Goal: Task Accomplishment & Management: Use online tool/utility

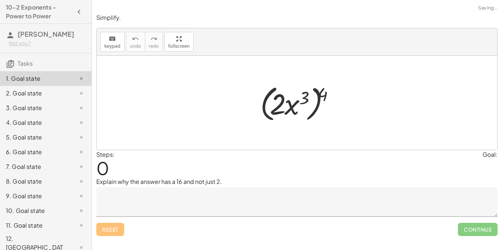
click at [264, 87] on div at bounding box center [299, 103] width 87 height 42
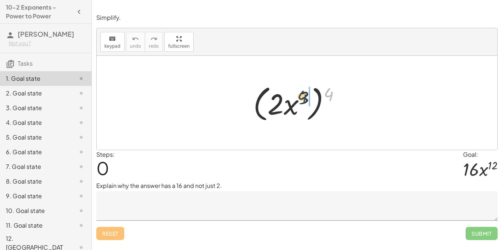
drag, startPoint x: 331, startPoint y: 91, endPoint x: 297, endPoint y: 99, distance: 35.3
click at [297, 99] on div at bounding box center [299, 103] width 100 height 42
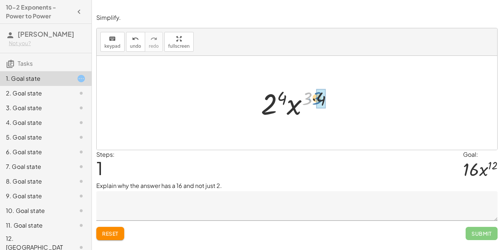
drag, startPoint x: 309, startPoint y: 97, endPoint x: 321, endPoint y: 97, distance: 11.8
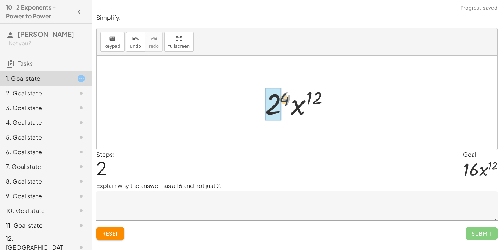
drag, startPoint x: 285, startPoint y: 94, endPoint x: 276, endPoint y: 101, distance: 12.1
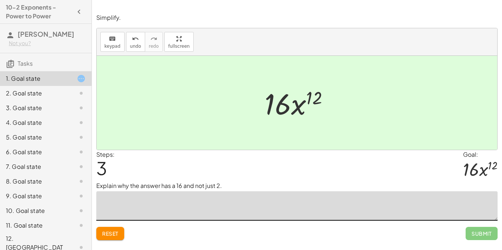
click at [195, 206] on textarea at bounding box center [296, 205] width 401 height 29
type textarea "**********"
click at [469, 229] on button "Submit" at bounding box center [481, 233] width 32 height 13
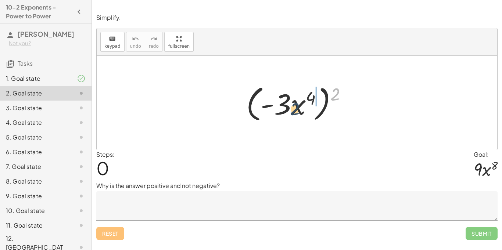
drag, startPoint x: 335, startPoint y: 94, endPoint x: 292, endPoint y: 109, distance: 45.7
click at [292, 109] on div at bounding box center [299, 103] width 114 height 42
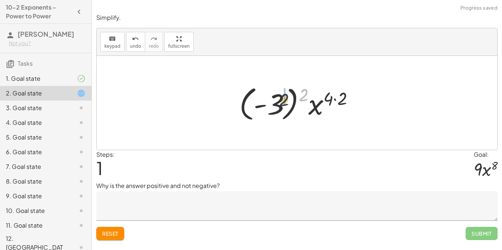
drag, startPoint x: 302, startPoint y: 93, endPoint x: 270, endPoint y: 102, distance: 32.9
click at [270, 102] on div at bounding box center [299, 103] width 128 height 41
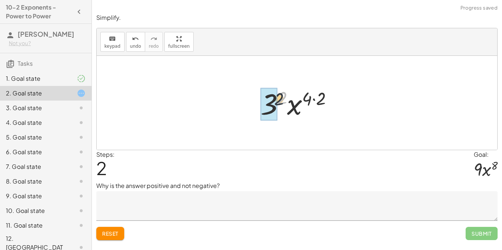
drag, startPoint x: 281, startPoint y: 94, endPoint x: 271, endPoint y: 99, distance: 11.0
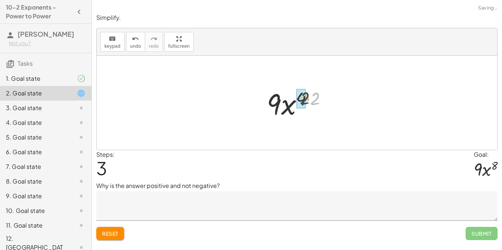
drag, startPoint x: 316, startPoint y: 96, endPoint x: 303, endPoint y: 96, distance: 12.1
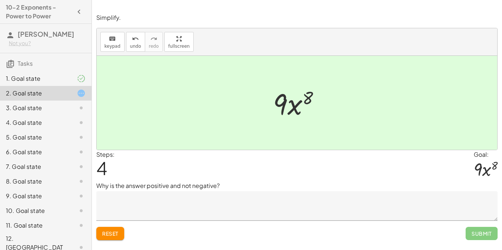
click at [288, 206] on textarea at bounding box center [296, 205] width 401 height 29
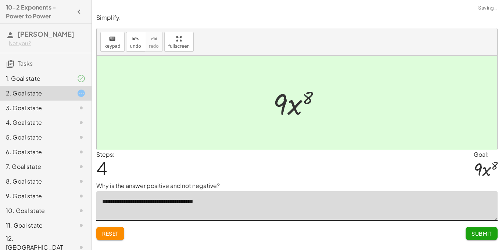
type textarea "**********"
click at [481, 235] on span "Submit" at bounding box center [481, 233] width 20 height 7
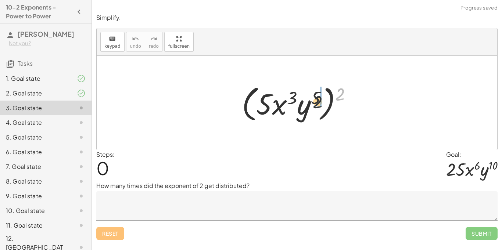
drag, startPoint x: 341, startPoint y: 91, endPoint x: 300, endPoint y: 105, distance: 42.6
click at [300, 105] on div at bounding box center [299, 103] width 123 height 42
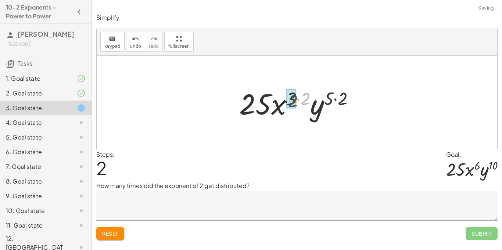
drag, startPoint x: 302, startPoint y: 96, endPoint x: 288, endPoint y: 98, distance: 14.2
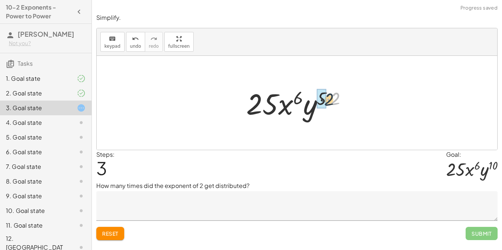
drag, startPoint x: 331, startPoint y: 96, endPoint x: 322, endPoint y: 97, distance: 9.3
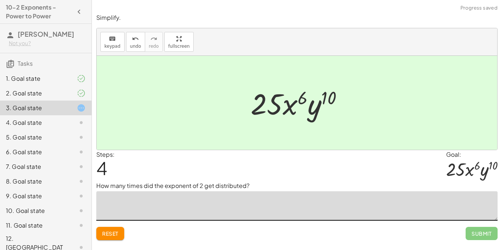
click at [231, 198] on textarea at bounding box center [296, 205] width 401 height 29
type textarea "**********"
click at [477, 235] on span "Submit" at bounding box center [481, 233] width 20 height 7
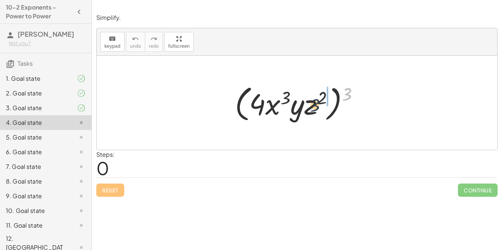
drag, startPoint x: 347, startPoint y: 95, endPoint x: 306, endPoint y: 109, distance: 43.3
click at [306, 109] on div at bounding box center [299, 103] width 137 height 42
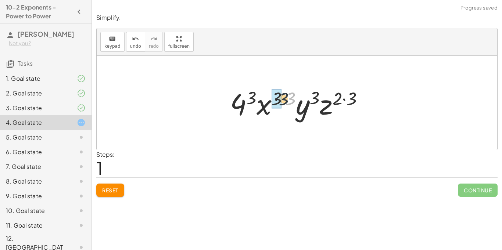
drag, startPoint x: 289, startPoint y: 98, endPoint x: 278, endPoint y: 99, distance: 11.8
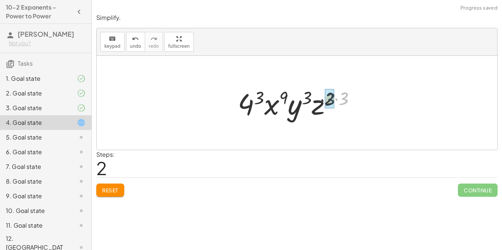
drag, startPoint x: 346, startPoint y: 97, endPoint x: 330, endPoint y: 97, distance: 15.8
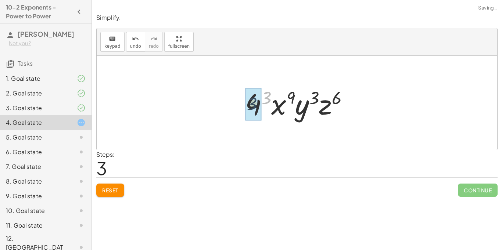
drag, startPoint x: 266, startPoint y: 96, endPoint x: 249, endPoint y: 103, distance: 17.6
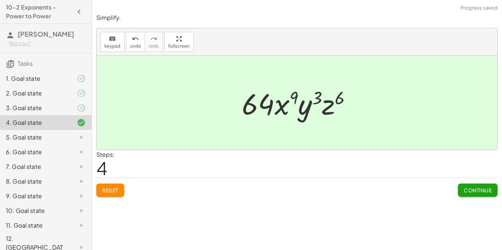
click at [482, 192] on span "Continue" at bounding box center [478, 190] width 28 height 7
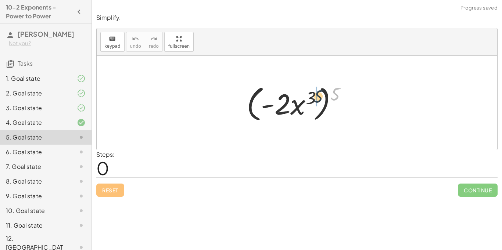
drag, startPoint x: 339, startPoint y: 94, endPoint x: 312, endPoint y: 99, distance: 27.5
click at [312, 99] on div at bounding box center [300, 103] width 114 height 42
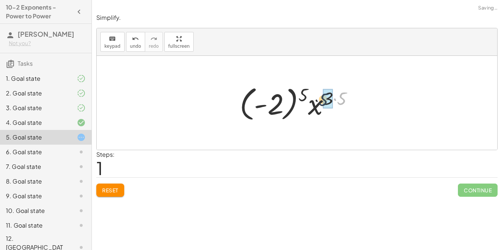
drag, startPoint x: 340, startPoint y: 98, endPoint x: 321, endPoint y: 99, distance: 19.2
click at [321, 99] on div at bounding box center [299, 103] width 127 height 41
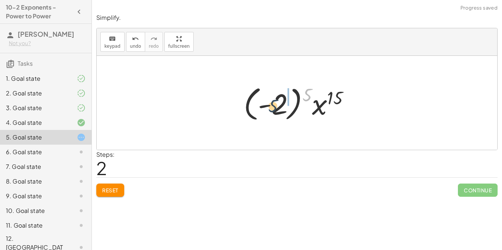
drag, startPoint x: 308, startPoint y: 96, endPoint x: 272, endPoint y: 107, distance: 38.2
click at [272, 107] on div at bounding box center [299, 103] width 119 height 41
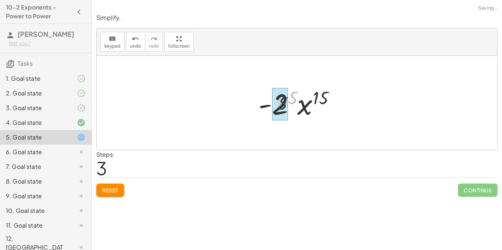
drag, startPoint x: 293, startPoint y: 102, endPoint x: 280, endPoint y: 109, distance: 14.3
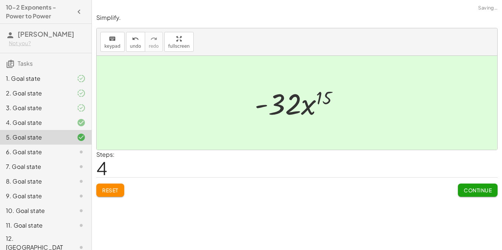
click at [476, 189] on span "Continue" at bounding box center [478, 190] width 28 height 7
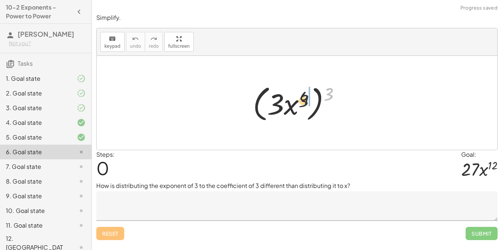
drag, startPoint x: 330, startPoint y: 96, endPoint x: 297, endPoint y: 104, distance: 34.0
click at [297, 104] on div at bounding box center [299, 103] width 101 height 42
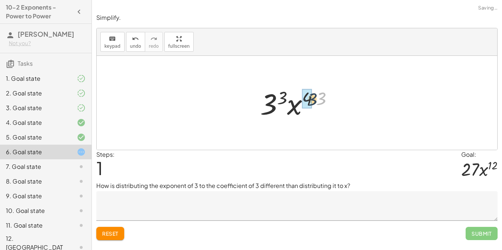
drag, startPoint x: 322, startPoint y: 97, endPoint x: 308, endPoint y: 98, distance: 13.7
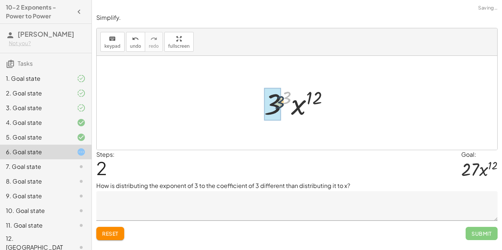
drag, startPoint x: 283, startPoint y: 96, endPoint x: 271, endPoint y: 104, distance: 14.0
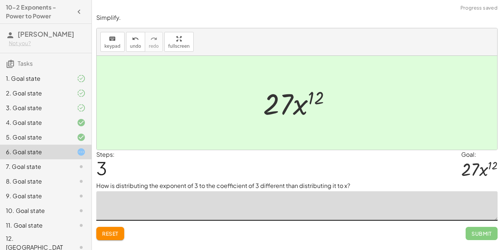
click at [384, 211] on textarea at bounding box center [296, 205] width 401 height 29
type textarea "*"
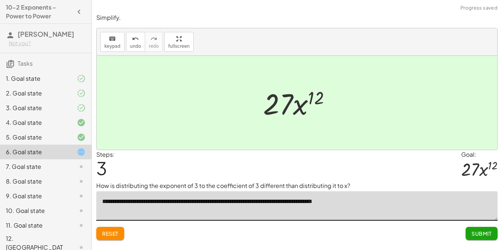
click at [375, 204] on textarea "**********" at bounding box center [296, 205] width 401 height 29
type textarea "**********"
click at [472, 234] on span "Submit" at bounding box center [481, 233] width 20 height 7
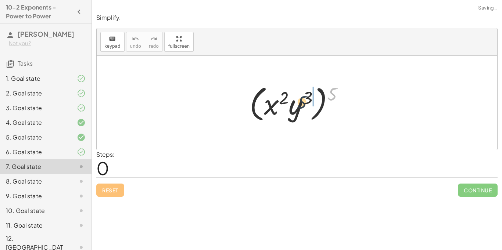
drag, startPoint x: 331, startPoint y: 94, endPoint x: 299, endPoint y: 103, distance: 33.2
click at [299, 103] on div at bounding box center [299, 103] width 107 height 42
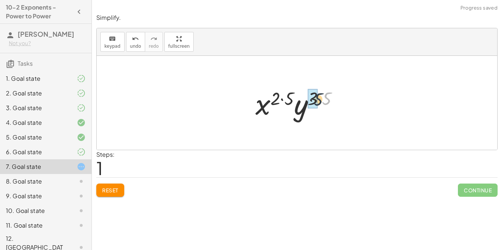
drag, startPoint x: 327, startPoint y: 98, endPoint x: 315, endPoint y: 99, distance: 12.5
drag, startPoint x: 293, startPoint y: 99, endPoint x: 281, endPoint y: 100, distance: 12.1
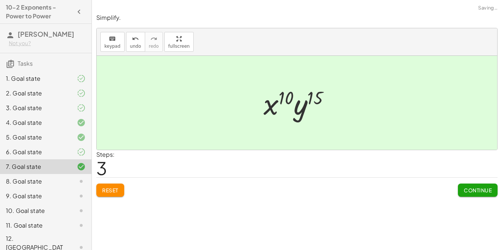
click at [480, 193] on span "Continue" at bounding box center [478, 190] width 28 height 7
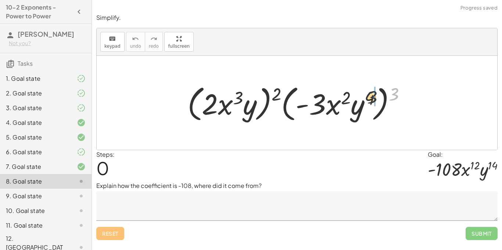
drag, startPoint x: 392, startPoint y: 94, endPoint x: 354, endPoint y: 100, distance: 38.2
click at [354, 100] on div at bounding box center [300, 103] width 232 height 42
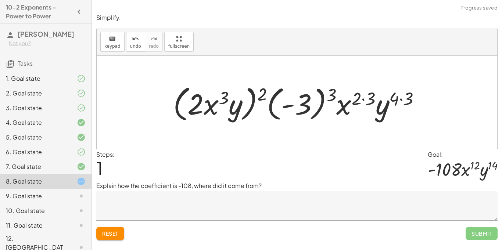
click at [424, 103] on div at bounding box center [299, 103] width 260 height 42
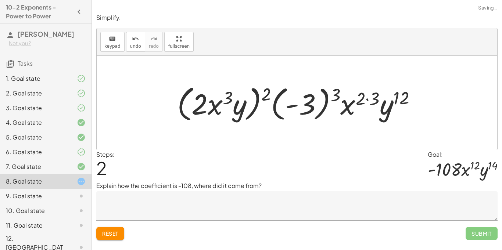
click at [371, 99] on div at bounding box center [299, 103] width 252 height 42
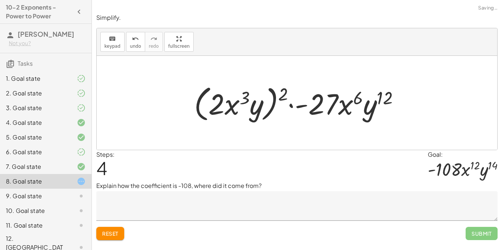
click at [281, 98] on div at bounding box center [299, 103] width 219 height 42
drag, startPoint x: 281, startPoint y: 98, endPoint x: 270, endPoint y: 101, distance: 12.0
click at [270, 101] on div at bounding box center [299, 103] width 219 height 42
click at [248, 104] on div at bounding box center [299, 103] width 219 height 42
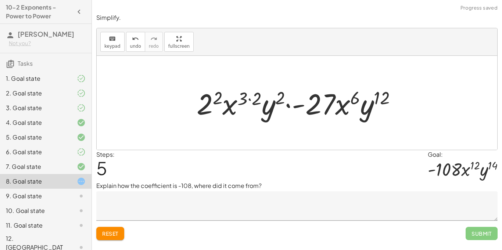
click at [280, 96] on div at bounding box center [299, 103] width 213 height 38
drag, startPoint x: 256, startPoint y: 96, endPoint x: 242, endPoint y: 97, distance: 14.0
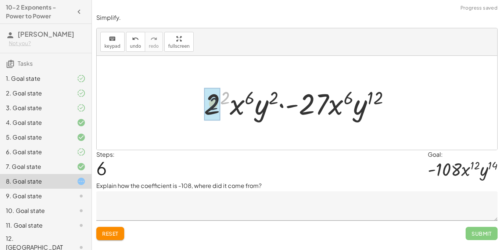
drag, startPoint x: 225, startPoint y: 99, endPoint x: 211, endPoint y: 107, distance: 16.3
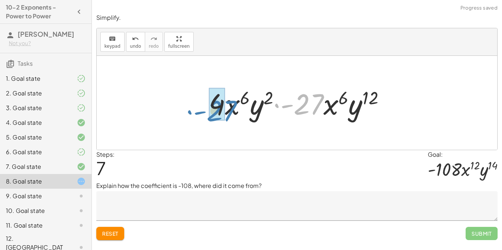
drag, startPoint x: 317, startPoint y: 106, endPoint x: 230, endPoint y: 113, distance: 87.3
click at [230, 113] on div at bounding box center [300, 103] width 190 height 38
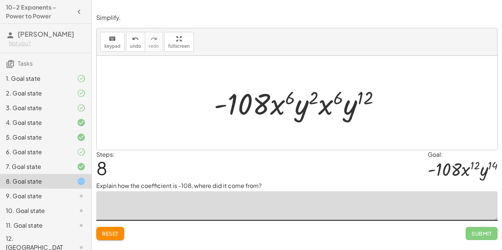
click at [307, 213] on textarea at bounding box center [296, 205] width 401 height 29
click at [132, 46] on span "undo" at bounding box center [135, 46] width 11 height 5
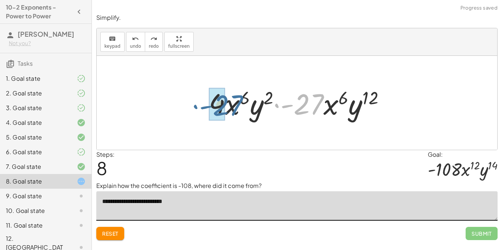
drag, startPoint x: 315, startPoint y: 113, endPoint x: 227, endPoint y: 115, distance: 88.2
click at [227, 115] on div at bounding box center [300, 103] width 190 height 38
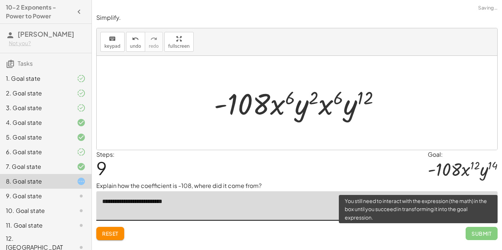
type textarea "**********"
click at [486, 234] on span "Submit" at bounding box center [481, 233] width 32 height 13
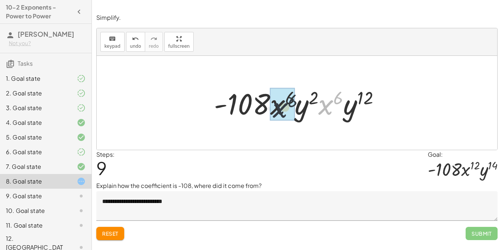
drag, startPoint x: 325, startPoint y: 108, endPoint x: 273, endPoint y: 112, distance: 52.0
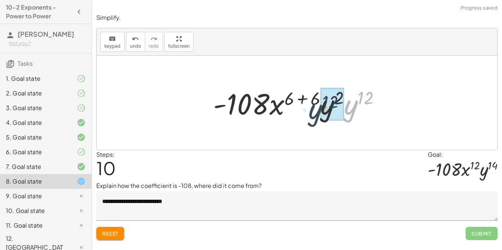
drag, startPoint x: 356, startPoint y: 111, endPoint x: 318, endPoint y: 116, distance: 37.7
click at [318, 116] on div at bounding box center [299, 103] width 180 height 38
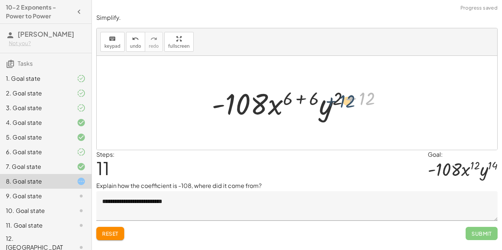
drag, startPoint x: 361, startPoint y: 95, endPoint x: 342, endPoint y: 97, distance: 20.0
click at [342, 97] on div at bounding box center [299, 103] width 183 height 38
click at [332, 96] on div at bounding box center [299, 103] width 183 height 38
drag, startPoint x: 334, startPoint y: 96, endPoint x: 363, endPoint y: 97, distance: 28.3
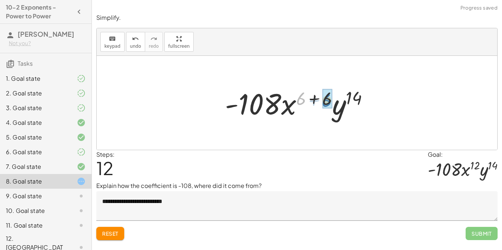
drag, startPoint x: 299, startPoint y: 96, endPoint x: 325, endPoint y: 98, distance: 26.1
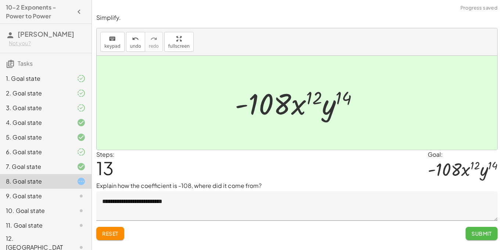
click at [477, 229] on button "Submit" at bounding box center [481, 233] width 32 height 13
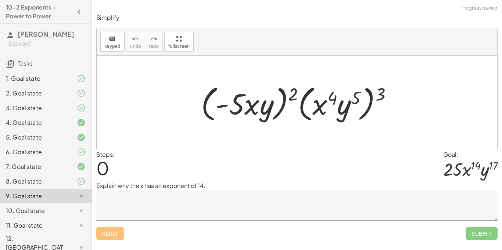
scroll to position [0, 0]
drag, startPoint x: 377, startPoint y: 90, endPoint x: 347, endPoint y: 99, distance: 30.7
click at [347, 99] on div at bounding box center [299, 103] width 204 height 42
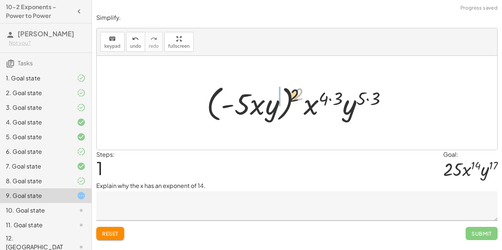
drag, startPoint x: 295, startPoint y: 89, endPoint x: 259, endPoint y: 97, distance: 37.3
click at [259, 97] on div at bounding box center [300, 103] width 194 height 42
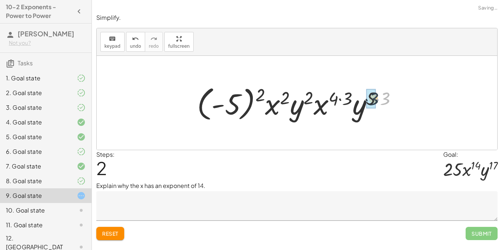
drag, startPoint x: 377, startPoint y: 94, endPoint x: 372, endPoint y: 95, distance: 5.5
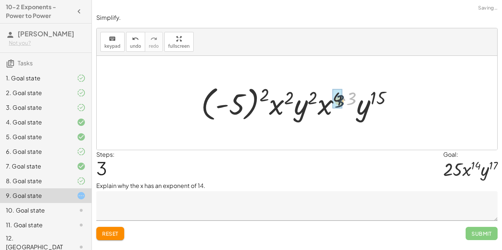
drag, startPoint x: 353, startPoint y: 91, endPoint x: 339, endPoint y: 94, distance: 14.3
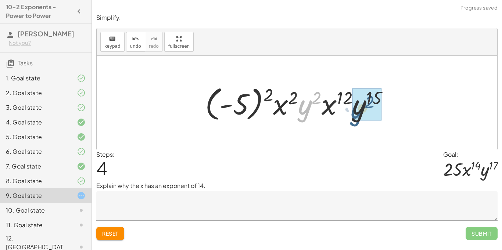
drag, startPoint x: 306, startPoint y: 104, endPoint x: 359, endPoint y: 108, distance: 53.8
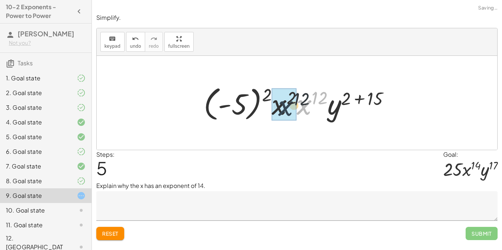
drag, startPoint x: 311, startPoint y: 107, endPoint x: 286, endPoint y: 108, distance: 25.0
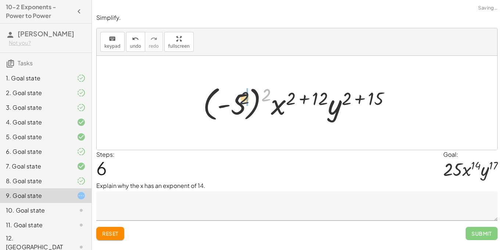
drag, startPoint x: 266, startPoint y: 94, endPoint x: 240, endPoint y: 98, distance: 25.7
click at [240, 98] on div at bounding box center [299, 103] width 201 height 41
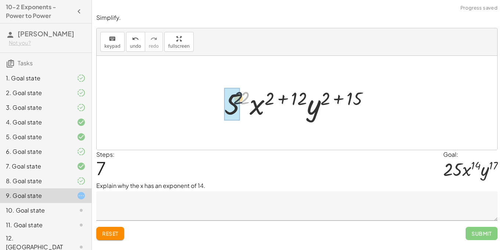
drag, startPoint x: 248, startPoint y: 96, endPoint x: 235, endPoint y: 97, distance: 12.9
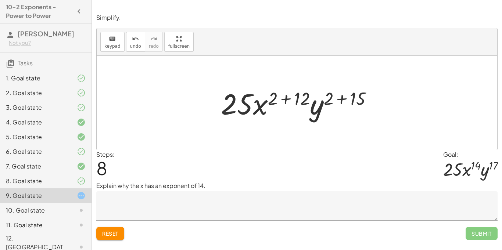
click at [238, 211] on textarea at bounding box center [296, 205] width 401 height 29
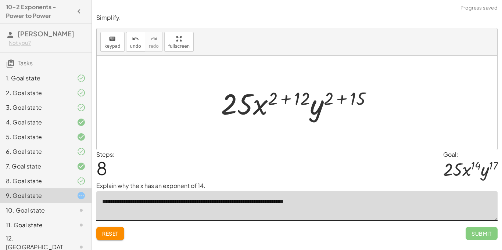
click at [202, 205] on textarea "**********" at bounding box center [296, 205] width 401 height 29
click at [139, 202] on textarea "**********" at bounding box center [296, 205] width 401 height 29
type textarea "**********"
click at [350, 182] on p "Explain why the x has an exponent of 14." at bounding box center [296, 185] width 401 height 9
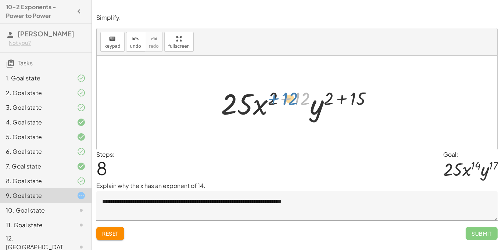
drag, startPoint x: 297, startPoint y: 99, endPoint x: 291, endPoint y: 100, distance: 5.6
click at [291, 100] on div at bounding box center [299, 103] width 165 height 38
drag, startPoint x: 273, startPoint y: 98, endPoint x: 300, endPoint y: 98, distance: 27.2
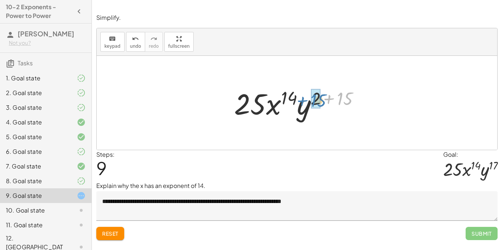
drag, startPoint x: 342, startPoint y: 94, endPoint x: 314, endPoint y: 96, distance: 28.7
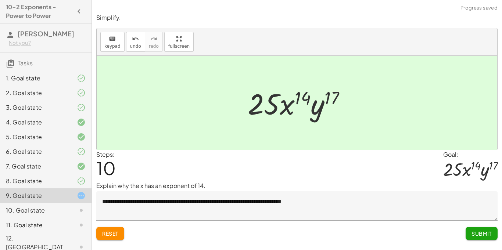
click at [488, 233] on span "Submit" at bounding box center [481, 233] width 20 height 7
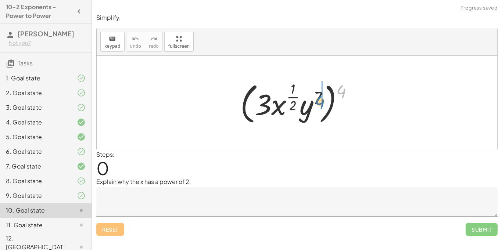
drag, startPoint x: 341, startPoint y: 88, endPoint x: 313, endPoint y: 101, distance: 31.6
click at [313, 101] on div at bounding box center [300, 103] width 126 height 48
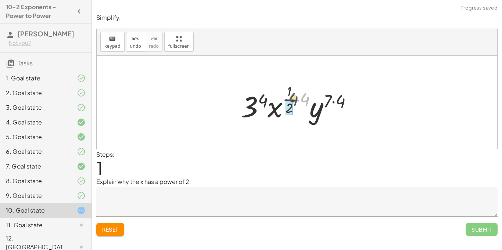
drag, startPoint x: 301, startPoint y: 96, endPoint x: 287, endPoint y: 97, distance: 14.3
click at [287, 97] on div at bounding box center [299, 102] width 125 height 43
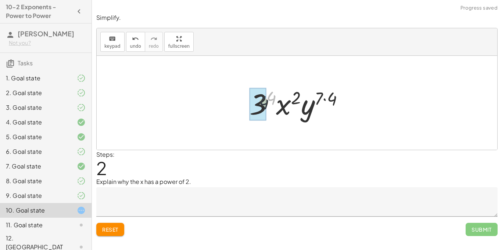
drag, startPoint x: 269, startPoint y: 96, endPoint x: 255, endPoint y: 105, distance: 16.4
drag, startPoint x: 330, startPoint y: 99, endPoint x: 320, endPoint y: 98, distance: 10.0
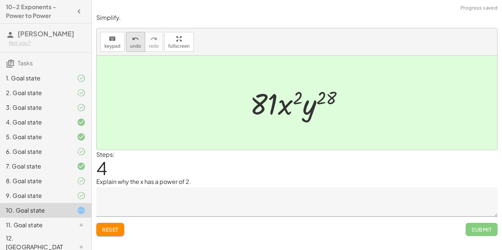
click at [132, 50] on button "undo undo" at bounding box center [135, 42] width 19 height 20
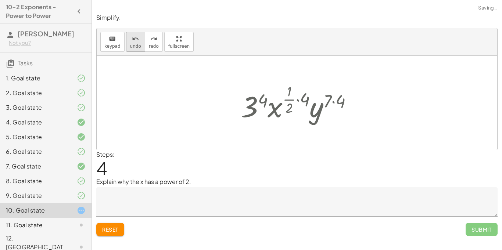
click at [132, 50] on button "undo undo" at bounding box center [135, 42] width 19 height 20
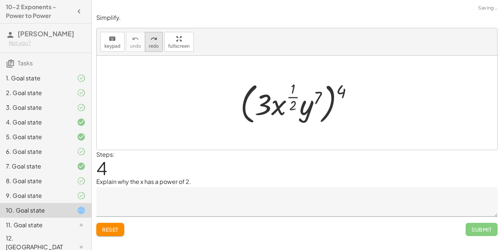
click at [146, 41] on button "redo redo" at bounding box center [154, 42] width 18 height 20
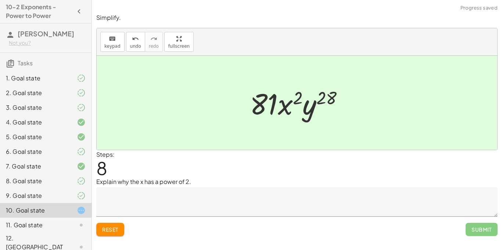
click at [186, 196] on textarea at bounding box center [296, 201] width 401 height 29
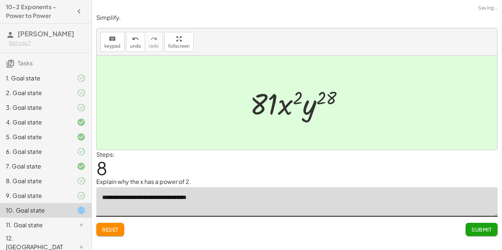
type textarea "**********"
click at [479, 227] on span "Submit" at bounding box center [481, 229] width 20 height 7
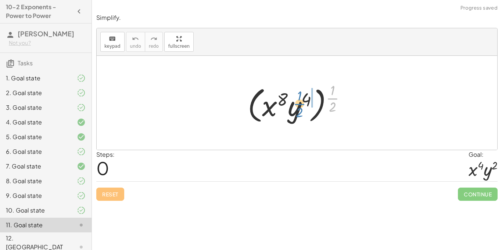
drag, startPoint x: 332, startPoint y: 102, endPoint x: 298, endPoint y: 108, distance: 34.2
click at [298, 108] on div at bounding box center [299, 103] width 111 height 46
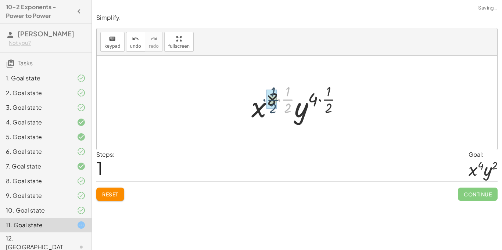
drag, startPoint x: 289, startPoint y: 98, endPoint x: 274, endPoint y: 99, distance: 15.8
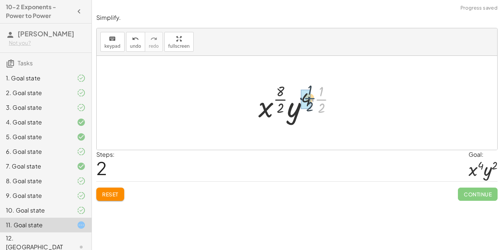
drag, startPoint x: 324, startPoint y: 101, endPoint x: 310, endPoint y: 100, distance: 14.4
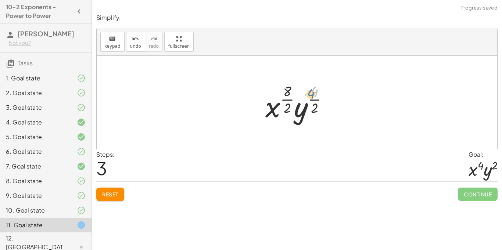
drag, startPoint x: 316, startPoint y: 95, endPoint x: 313, endPoint y: 98, distance: 3.9
click at [313, 98] on div at bounding box center [300, 102] width 76 height 43
drag, startPoint x: 287, startPoint y: 89, endPoint x: 316, endPoint y: 94, distance: 29.5
drag, startPoint x: 312, startPoint y: 91, endPoint x: 313, endPoint y: 106, distance: 15.1
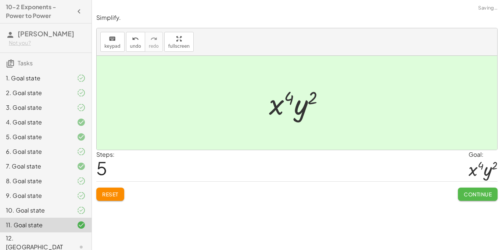
click at [465, 191] on button "Continue" at bounding box center [478, 194] width 40 height 13
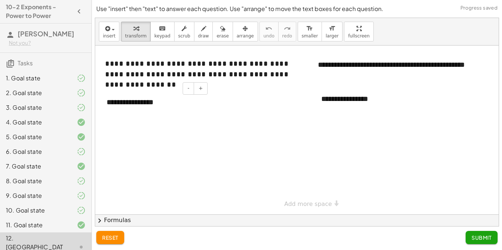
click at [175, 105] on div "**********" at bounding box center [154, 102] width 110 height 25
click at [185, 106] on div "**********" at bounding box center [154, 102] width 110 height 25
click at [354, 99] on div "**********" at bounding box center [369, 98] width 110 height 25
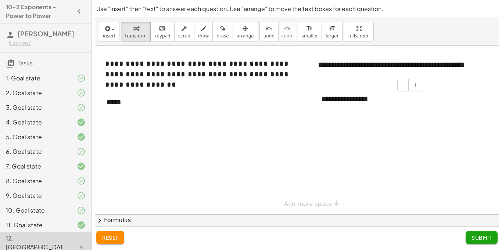
click at [354, 99] on div "**********" at bounding box center [369, 98] width 110 height 25
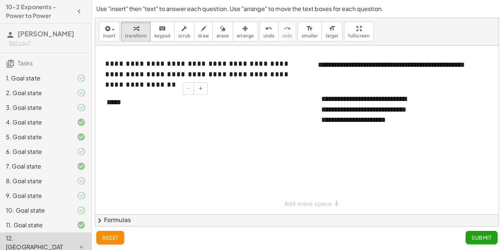
click at [132, 107] on div "*****" at bounding box center [154, 102] width 110 height 25
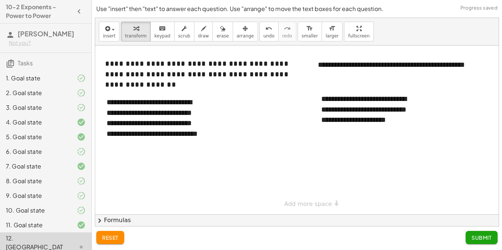
click at [486, 241] on span "Submit" at bounding box center [481, 237] width 20 height 7
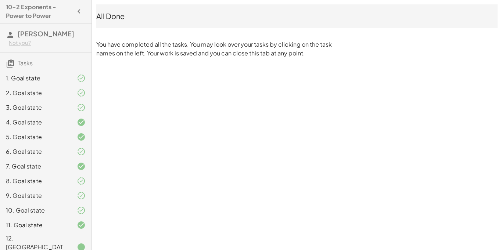
click at [20, 96] on div "2. Goal state" at bounding box center [35, 93] width 59 height 9
click at [78, 96] on icon at bounding box center [81, 93] width 9 height 9
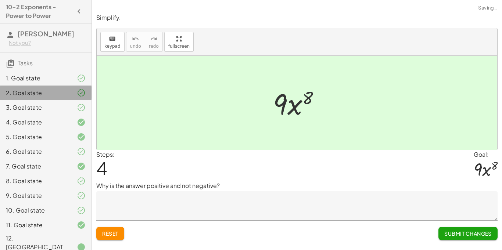
click at [78, 96] on icon at bounding box center [81, 93] width 9 height 9
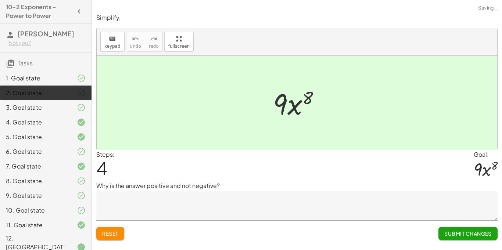
click at [78, 96] on icon at bounding box center [81, 93] width 9 height 9
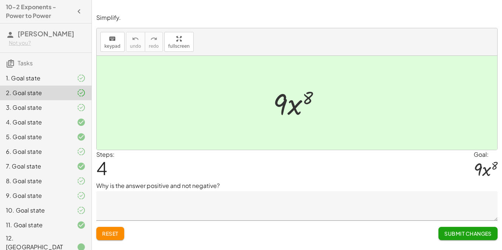
click at [55, 152] on div "6. Goal state" at bounding box center [35, 151] width 59 height 9
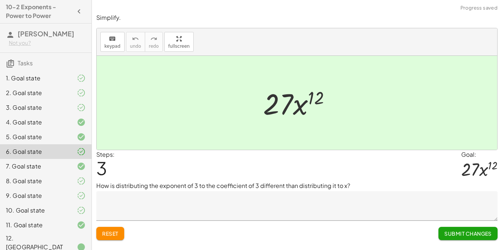
click at [37, 241] on div "12. [GEOGRAPHIC_DATA]" at bounding box center [35, 247] width 59 height 26
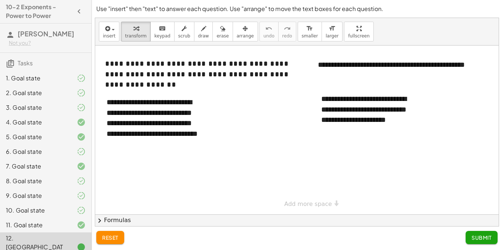
click at [478, 235] on span "Submit" at bounding box center [481, 237] width 20 height 7
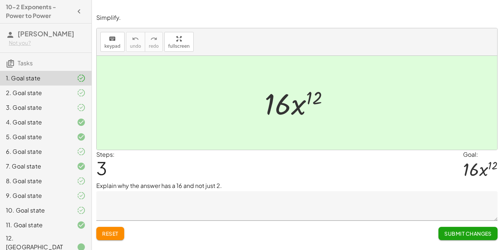
click at [457, 238] on button "Submit Changes" at bounding box center [467, 233] width 59 height 13
click at [468, 235] on span "Continue" at bounding box center [478, 233] width 28 height 7
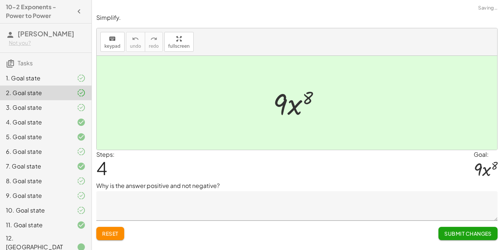
click at [468, 235] on span "Submit Changes" at bounding box center [467, 233] width 47 height 7
click at [468, 235] on div "Simplify. keyboard keypad undo undo redo redo fullscreen ( · 2 · x 3 ) 4 · 2 4 …" at bounding box center [297, 125] width 410 height 250
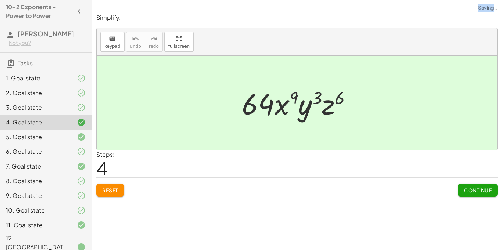
click at [468, 235] on div "Simplify. keyboard keypad undo undo redo redo fullscreen ( · 2 · x 3 ) 4 · 2 4 …" at bounding box center [297, 125] width 410 height 250
click at [471, 189] on span "Continue" at bounding box center [478, 190] width 28 height 7
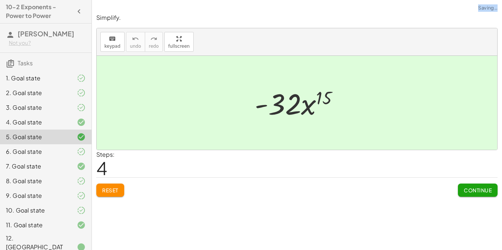
click at [475, 189] on span "Continue" at bounding box center [478, 190] width 28 height 7
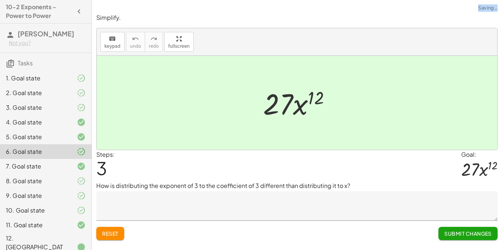
click at [0, 0] on div "Simplify. keyboard keypad undo undo redo redo fullscreen ( · 3 · x 4 ) 3 · 3 3 …" at bounding box center [0, 0] width 0 height 0
click at [466, 236] on span "Submit Changes" at bounding box center [467, 233] width 47 height 7
click at [468, 235] on span "Continue" at bounding box center [478, 233] width 28 height 7
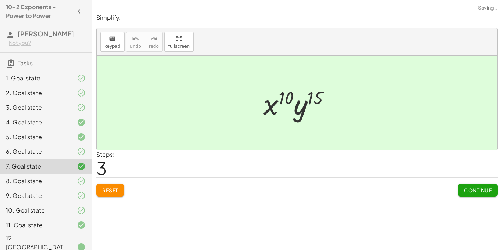
click at [468, 234] on div "Simplify. keyboard keypad undo undo redo redo fullscreen ( · 2 · x 3 ) 4 · 2 4 …" at bounding box center [297, 125] width 410 height 250
click at [469, 186] on button "Continue" at bounding box center [478, 190] width 40 height 13
click at [0, 0] on textarea at bounding box center [0, 0] width 0 height 0
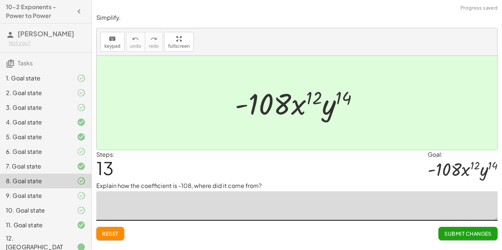
click at [477, 233] on span "Submit Changes" at bounding box center [467, 233] width 47 height 7
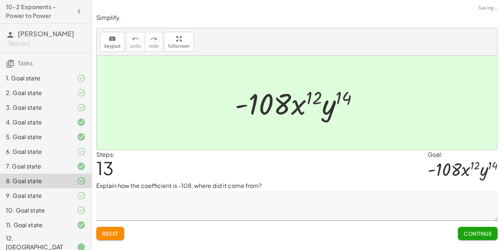
click at [477, 233] on span "Continue" at bounding box center [478, 233] width 28 height 7
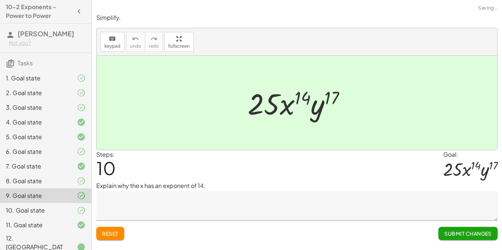
click at [477, 233] on span "Submit Changes" at bounding box center [467, 233] width 47 height 7
click at [477, 233] on span "Continue" at bounding box center [478, 233] width 28 height 7
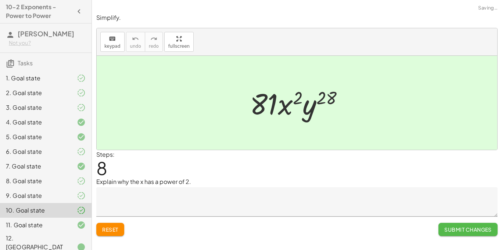
click at [477, 233] on button "Submit Changes" at bounding box center [467, 229] width 59 height 13
click at [477, 233] on button "Continue" at bounding box center [478, 229] width 40 height 13
click at [477, 233] on div "Simplify. keyboard keypad undo undo redo redo fullscreen ( · 2 · x 3 ) 4 · 2 4 …" at bounding box center [297, 125] width 410 height 250
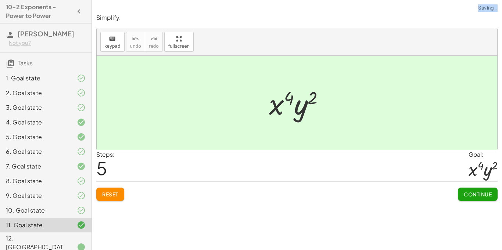
click at [477, 233] on div "Simplify. keyboard keypad undo undo redo redo fullscreen ( · 2 · x 3 ) 4 · 2 4 …" at bounding box center [297, 125] width 410 height 250
click at [472, 191] on span "Continue" at bounding box center [478, 194] width 28 height 7
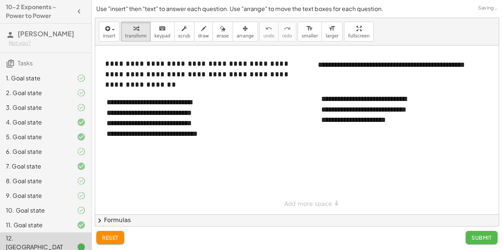
click at [483, 241] on button "Submit" at bounding box center [481, 237] width 32 height 13
